Goal: Task Accomplishment & Management: Use online tool/utility

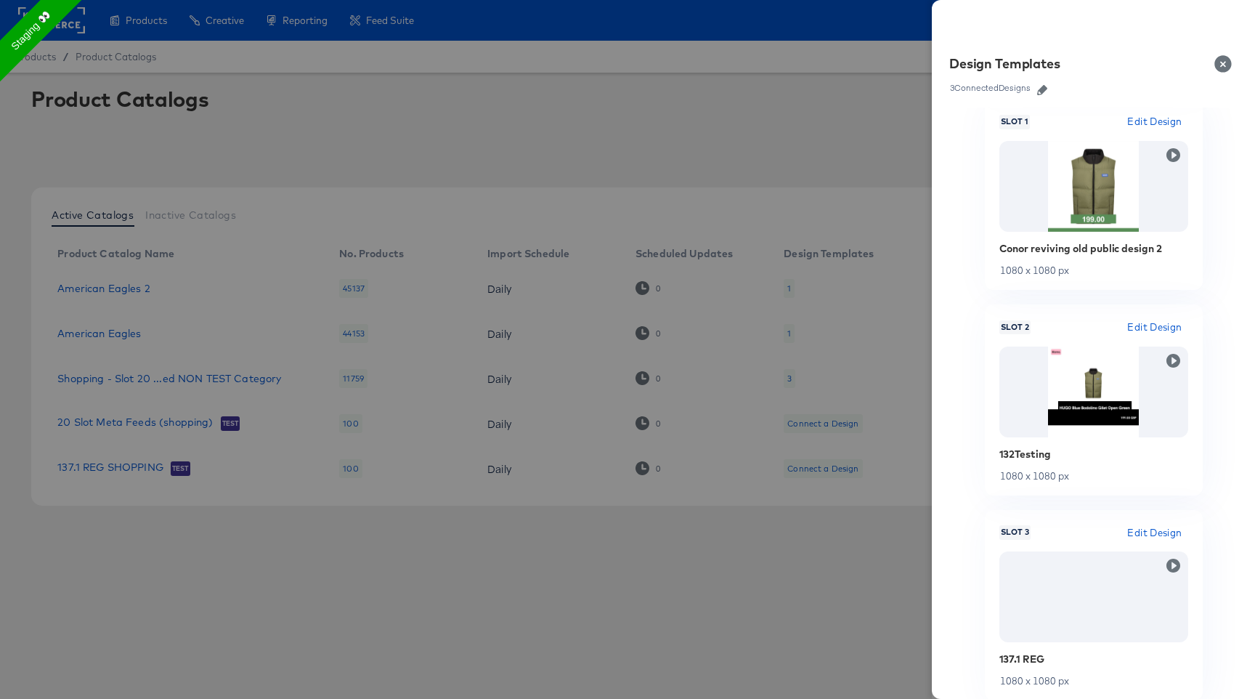
scroll to position [289, 0]
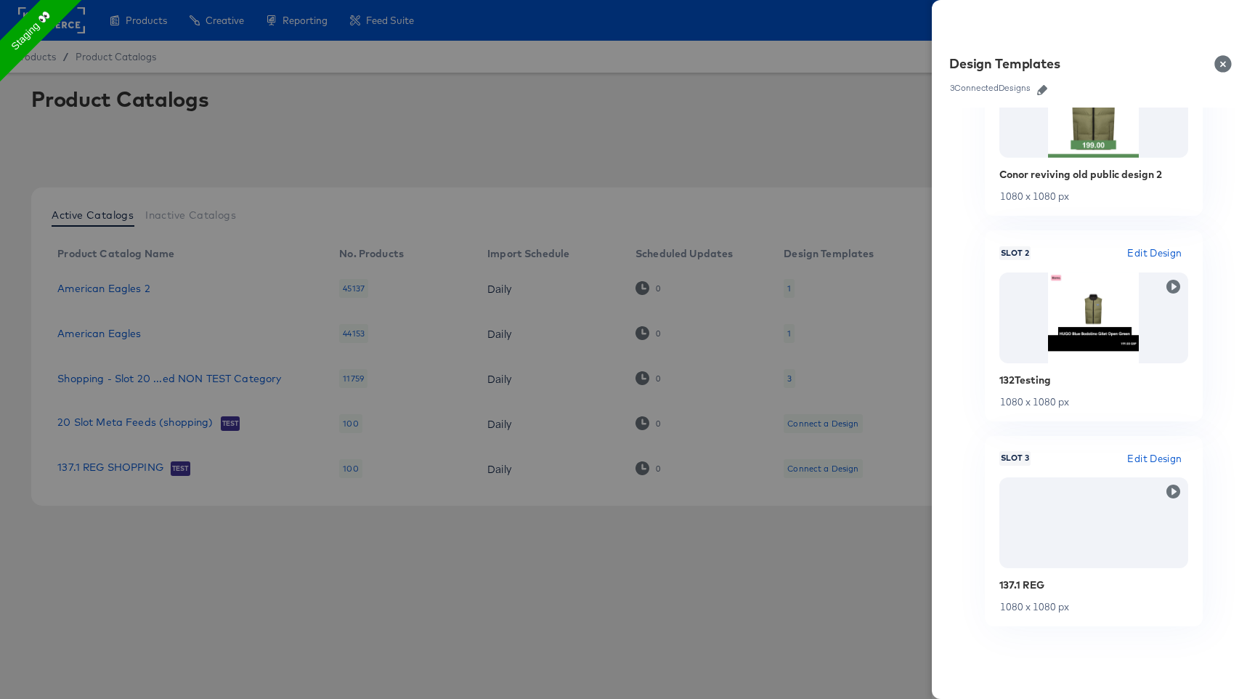
click at [897, 398] on div at bounding box center [627, 349] width 1255 height 699
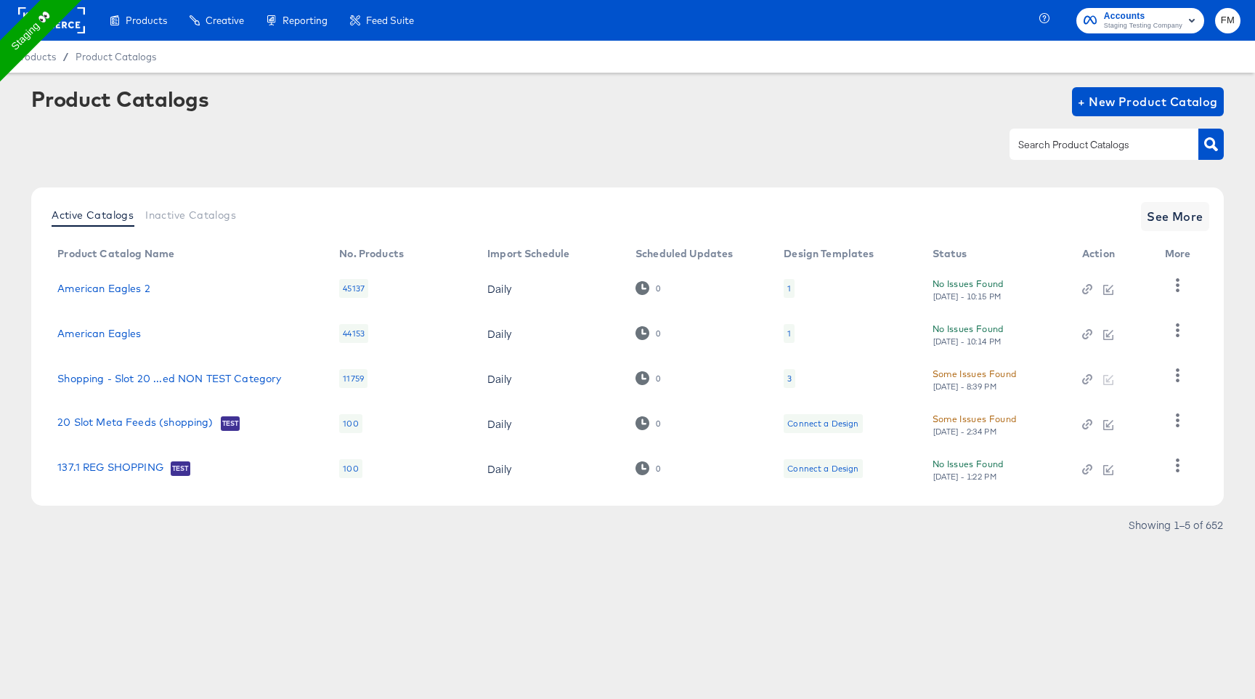
click at [76, 30] on rect at bounding box center [51, 20] width 67 height 26
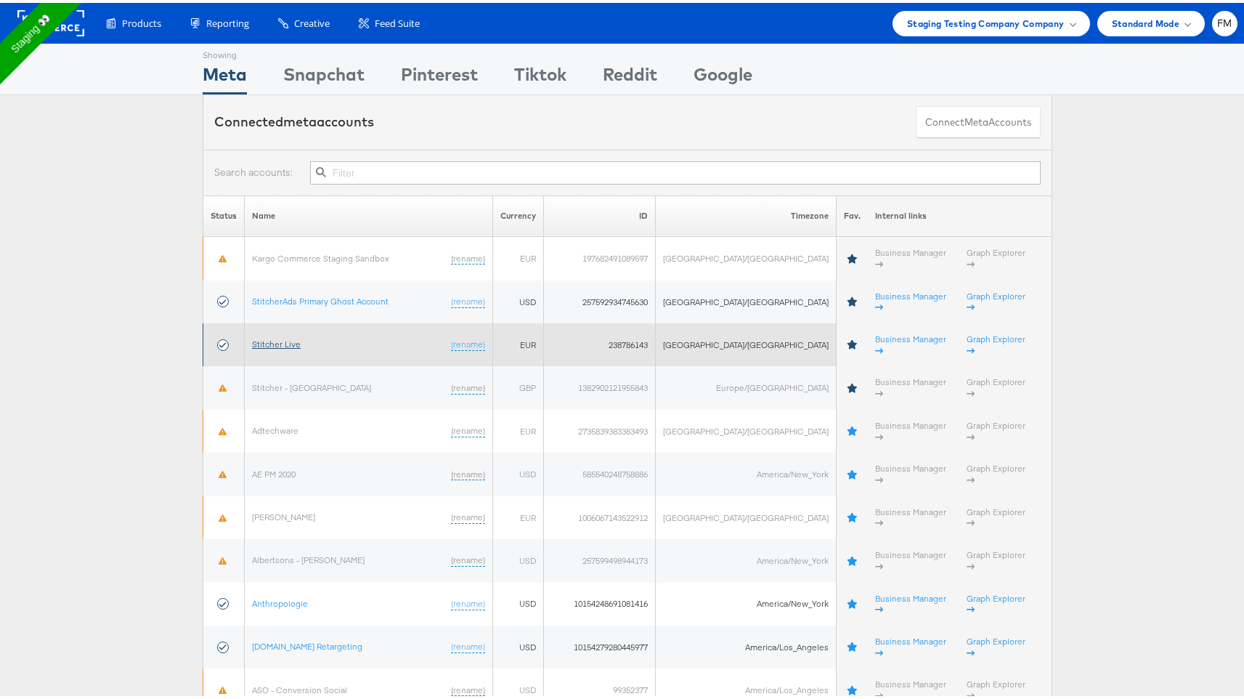
click at [272, 335] on link "Stitcher Live" at bounding box center [276, 340] width 49 height 11
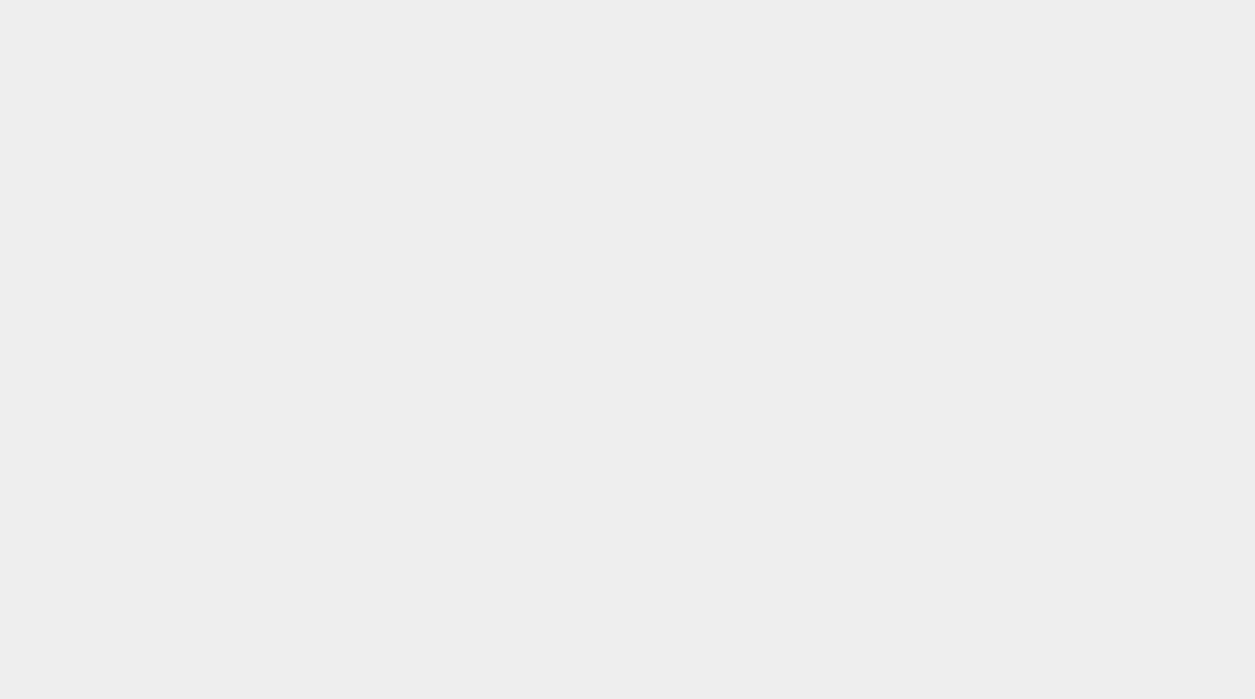
click at [277, 0] on body at bounding box center [627, 0] width 1255 height 0
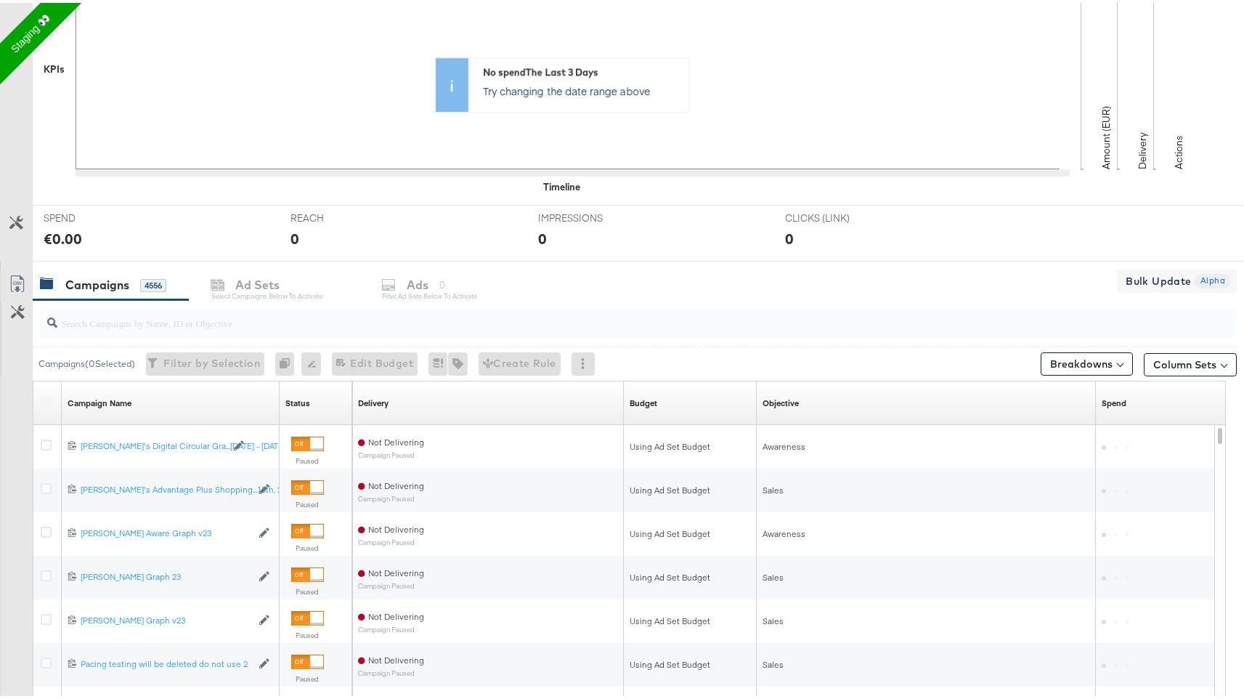
scroll to position [577, 0]
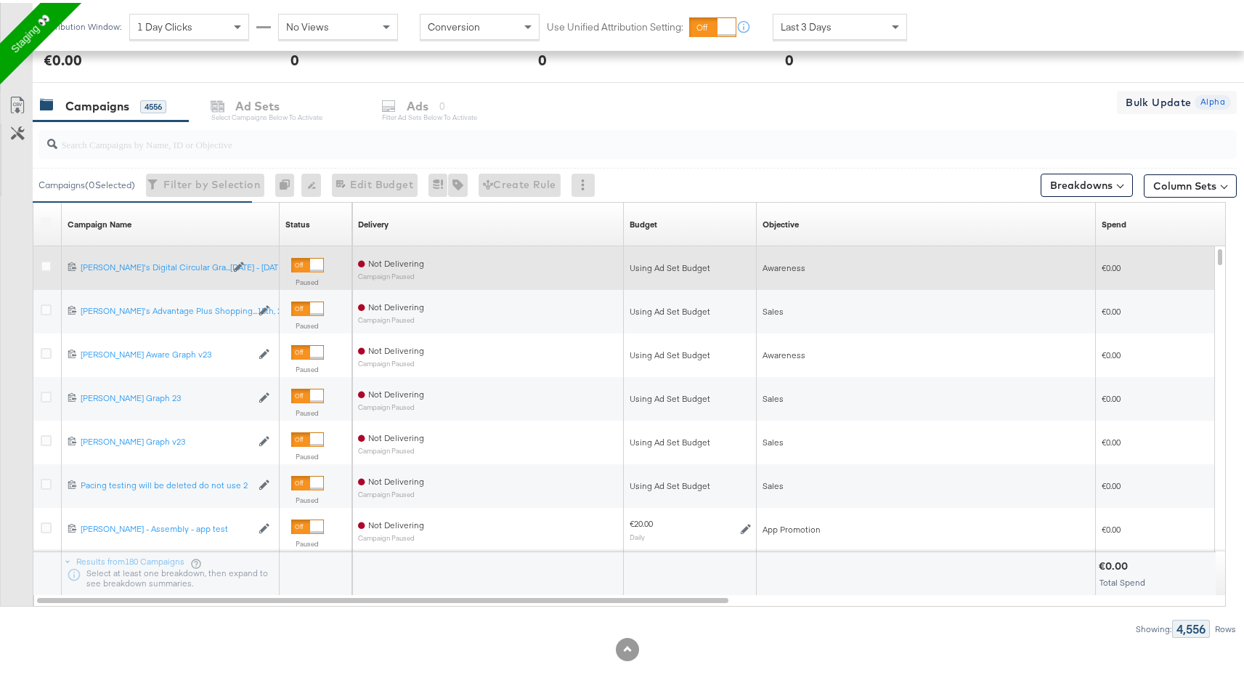
click at [44, 252] on div at bounding box center [48, 265] width 27 height 26
click at [44, 256] on div at bounding box center [48, 265] width 27 height 26
click at [44, 263] on icon at bounding box center [46, 263] width 11 height 11
click at [0, 0] on input "checkbox" at bounding box center [0, 0] width 0 height 0
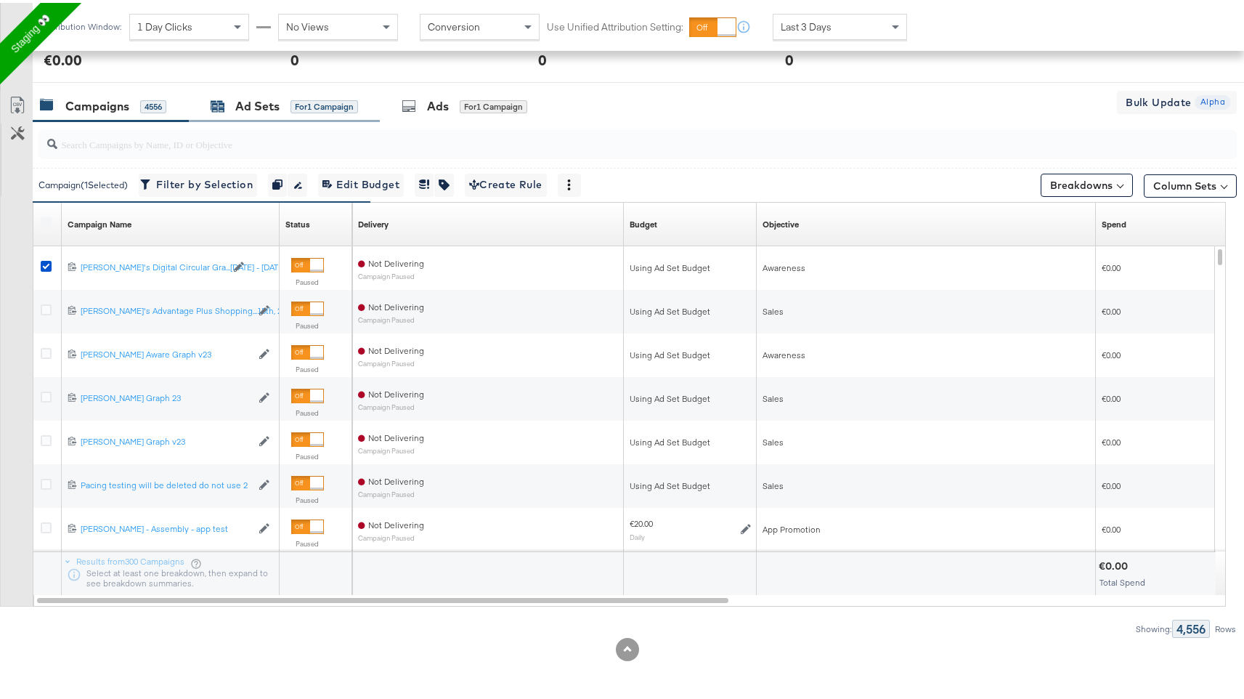
click at [316, 109] on div "for 1 Campaign" at bounding box center [324, 103] width 68 height 13
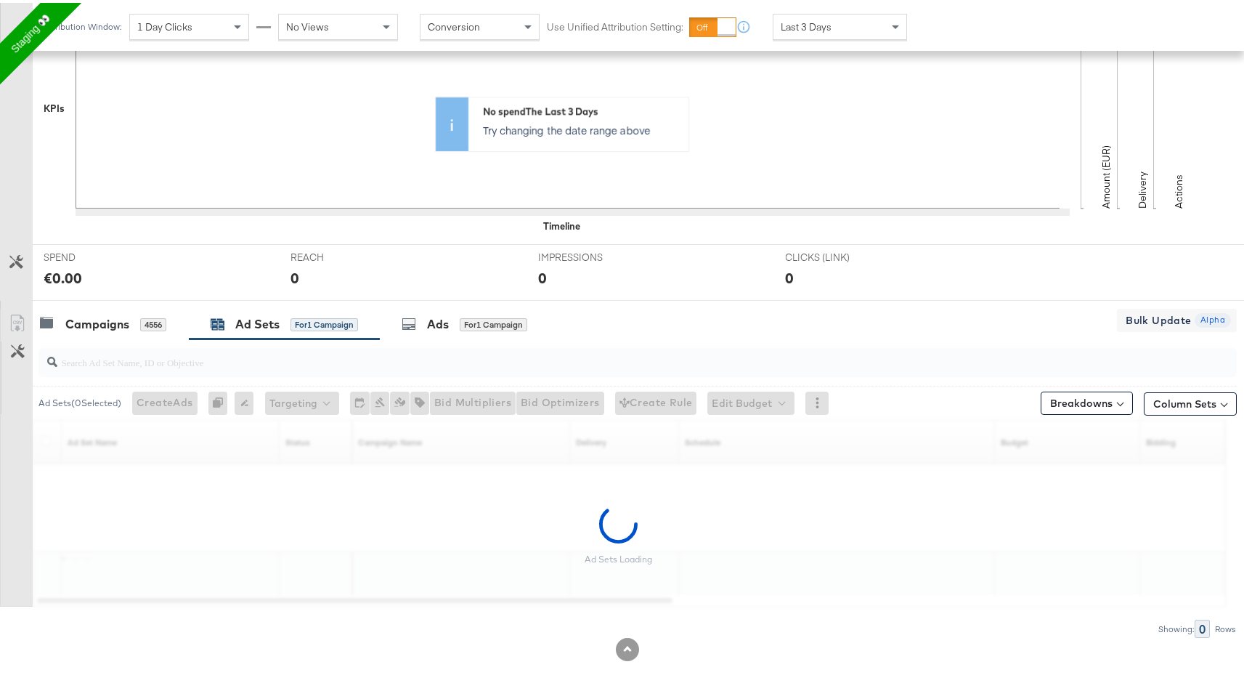
scroll to position [316, 0]
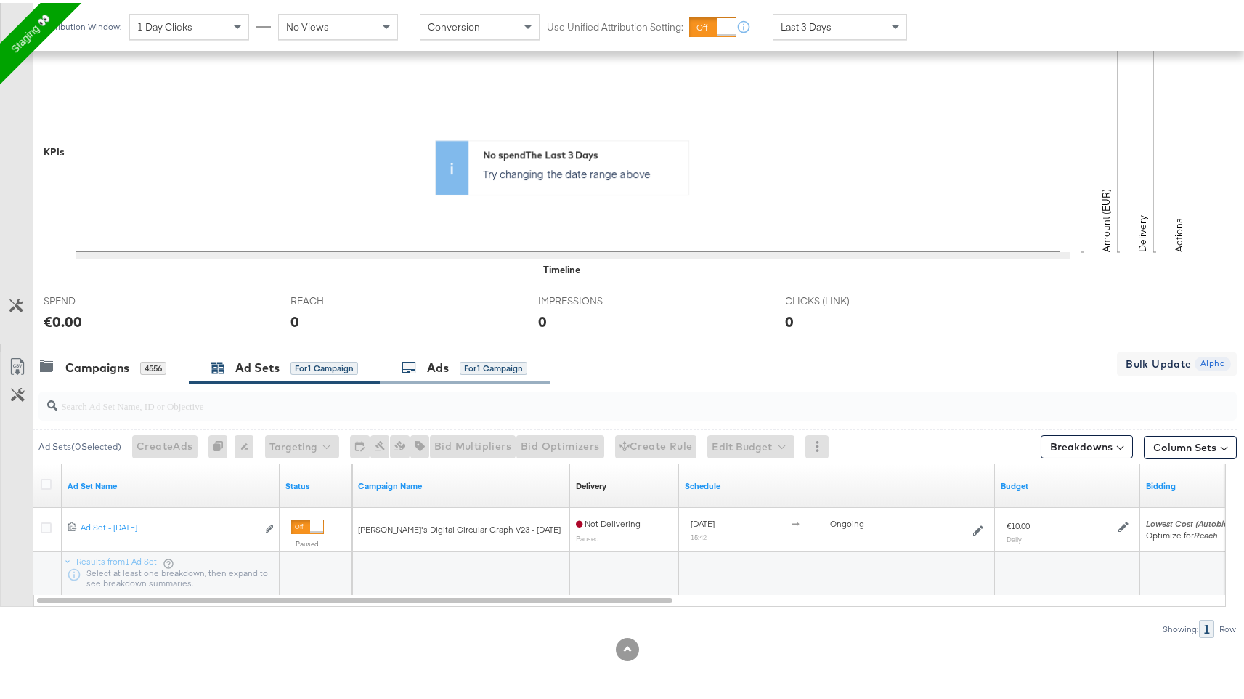
click at [499, 361] on div "for 1 Campaign" at bounding box center [494, 365] width 68 height 13
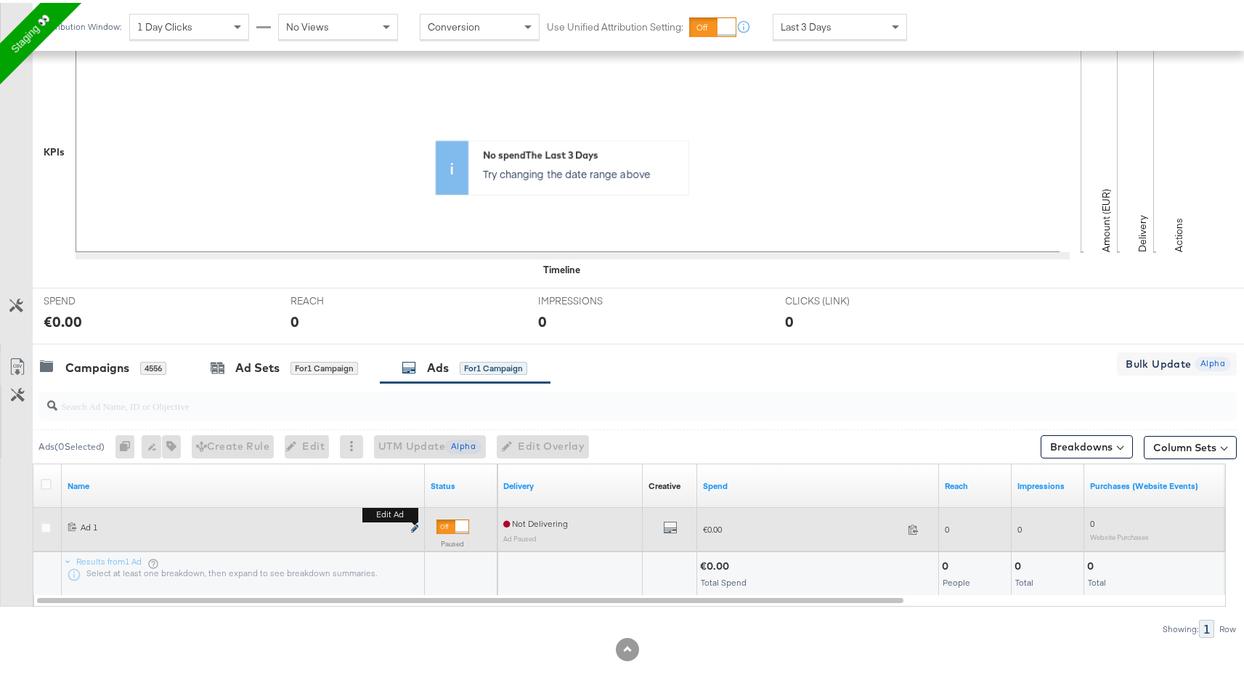
click at [415, 526] on icon "link" at bounding box center [414, 525] width 7 height 8
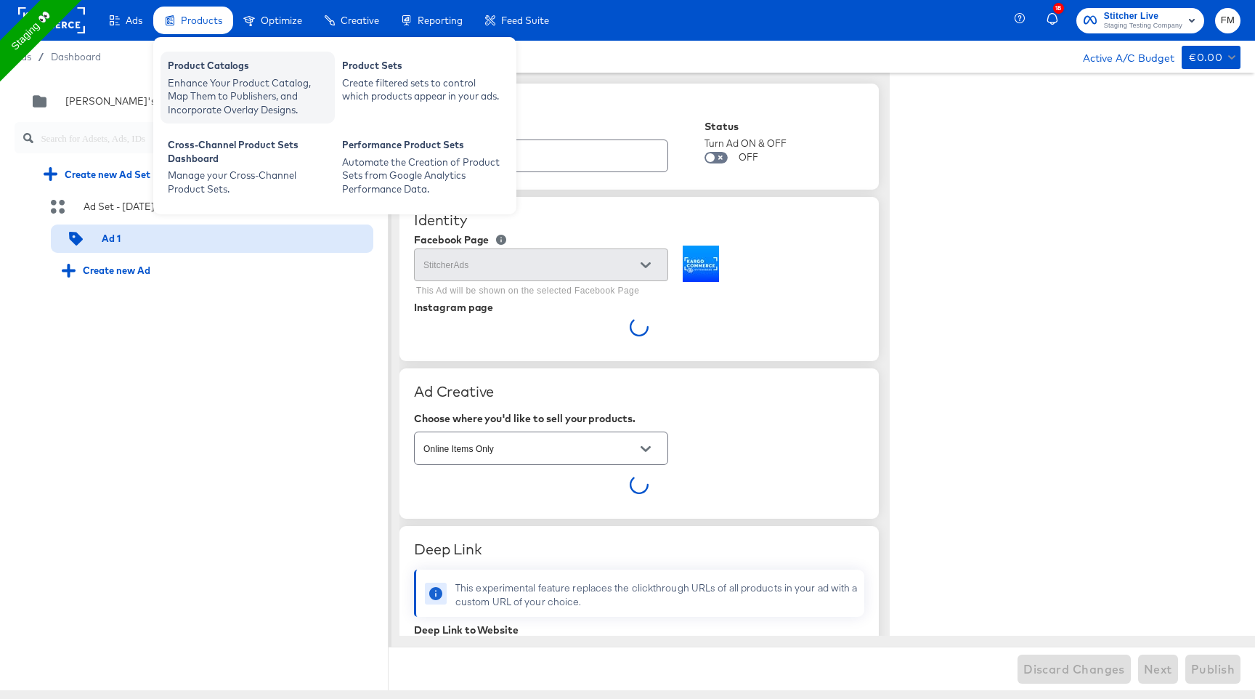
click at [201, 68] on div "Product Catalogs" at bounding box center [248, 67] width 160 height 17
